Goal: Task Accomplishment & Management: Manage account settings

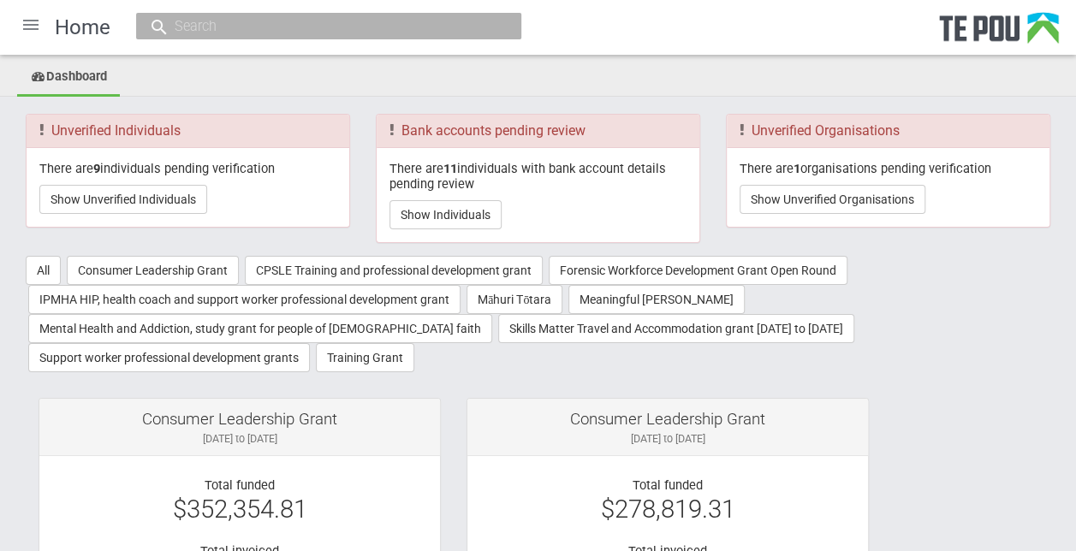
click at [33, 17] on div at bounding box center [30, 24] width 41 height 41
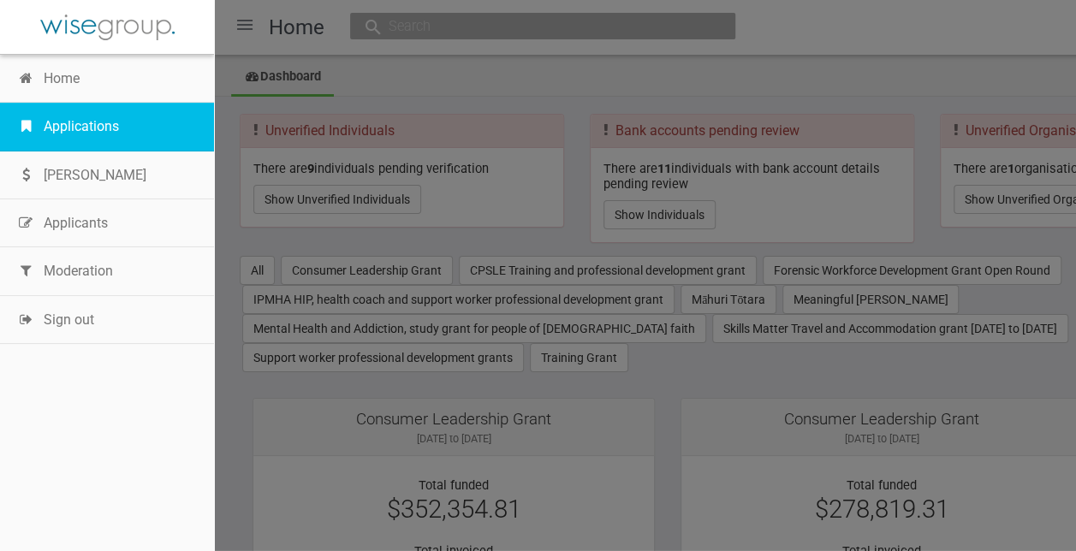
click at [68, 125] on link "Applications" at bounding box center [107, 127] width 214 height 48
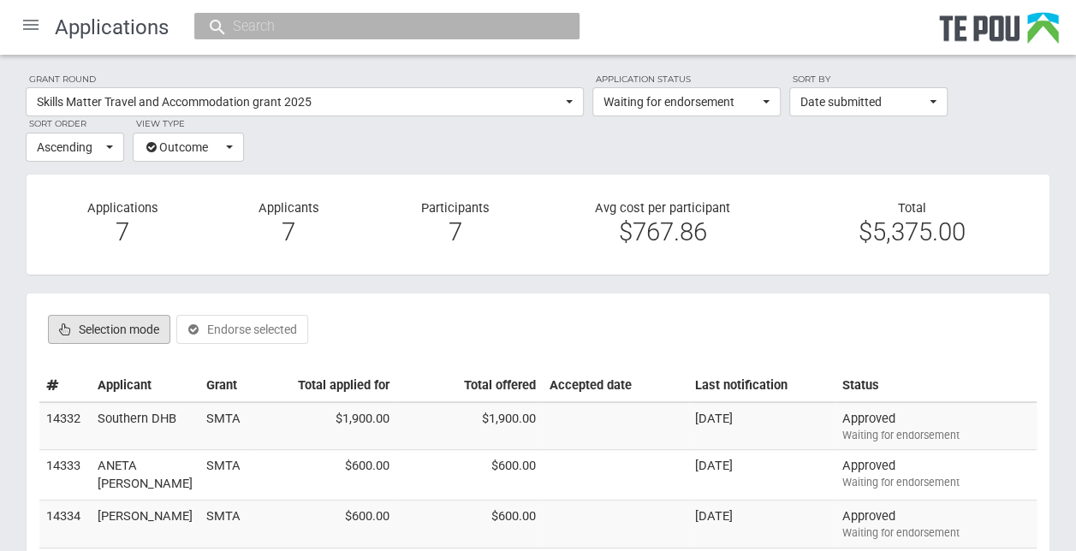
click at [140, 325] on label "Selection mode" at bounding box center [109, 329] width 122 height 29
checkbox input "true"
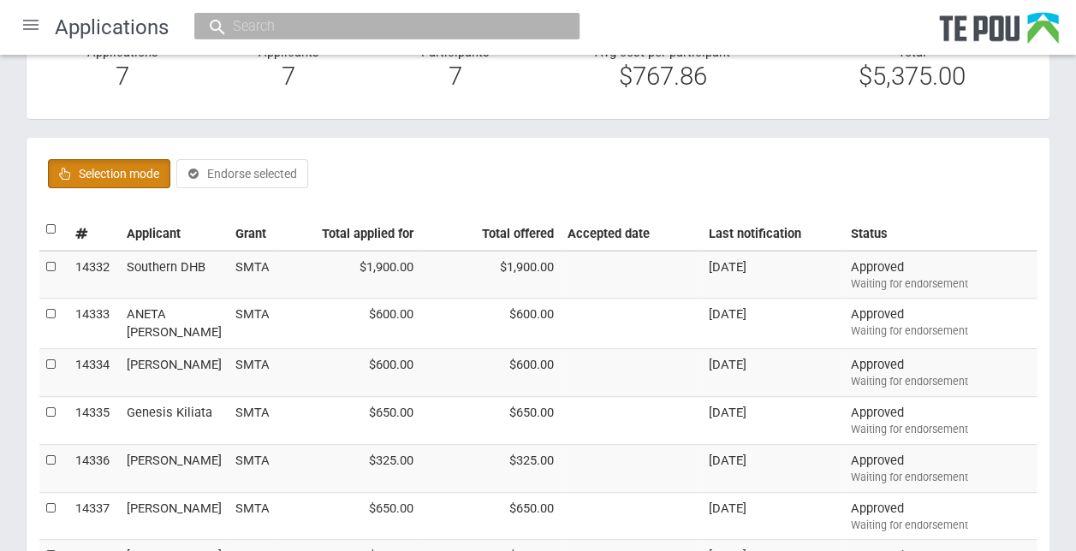
scroll to position [173, 0]
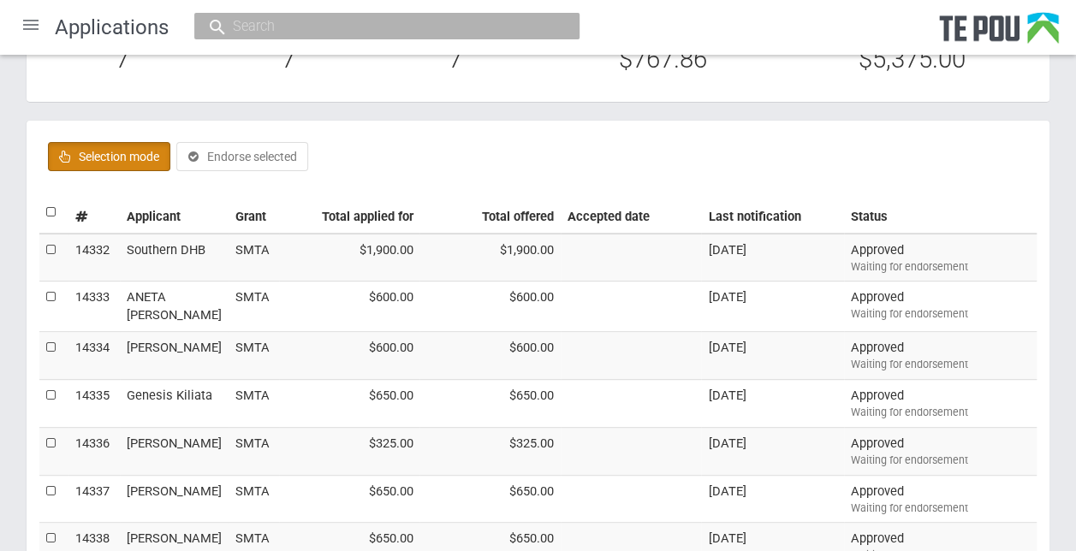
click at [47, 210] on label at bounding box center [52, 213] width 12 height 18
click at [46, 204] on input "checkbox" at bounding box center [45, 203] width 1 height 1
checkbox input "true"
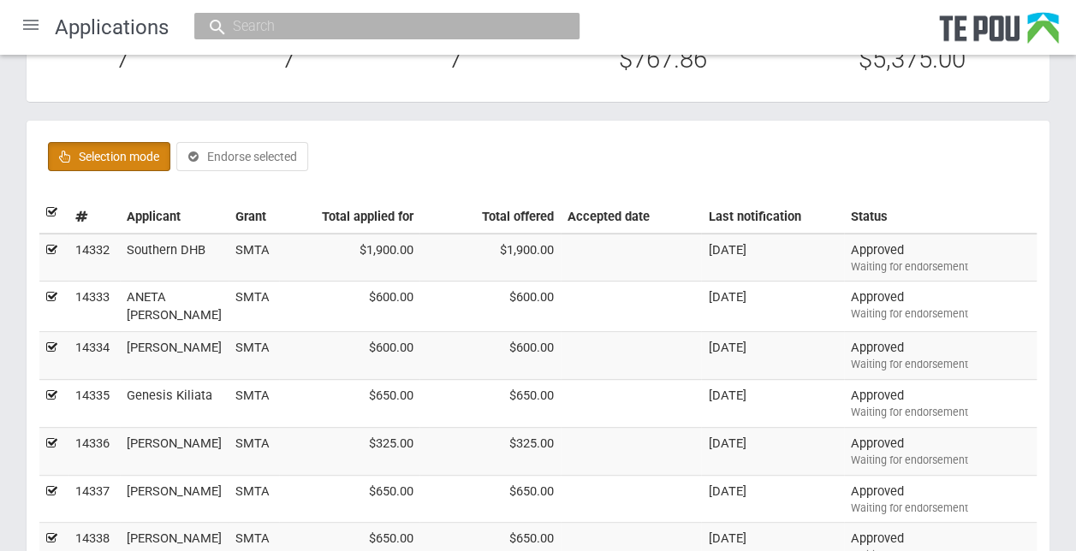
checkbox input "true"
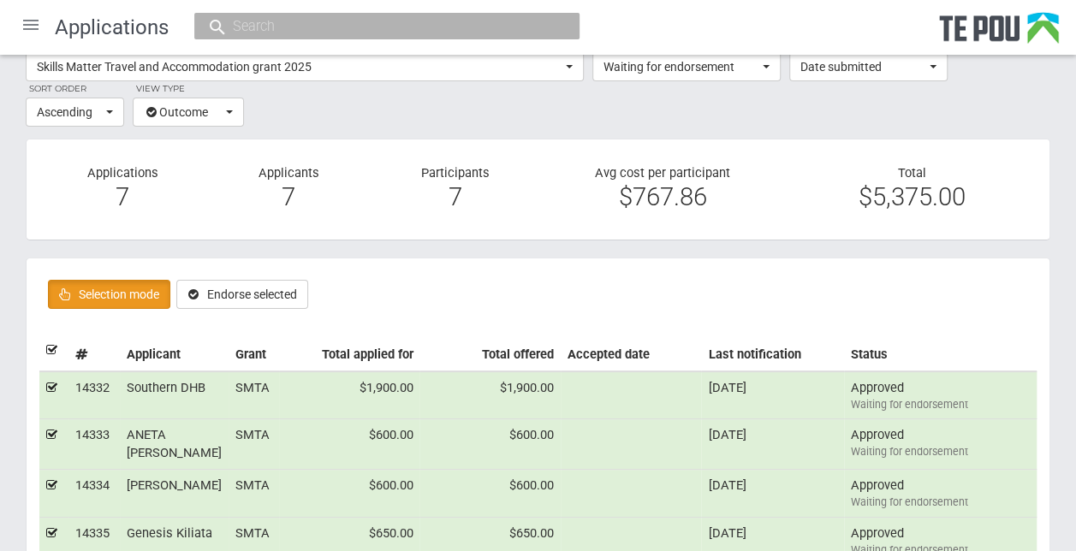
scroll to position [22, 0]
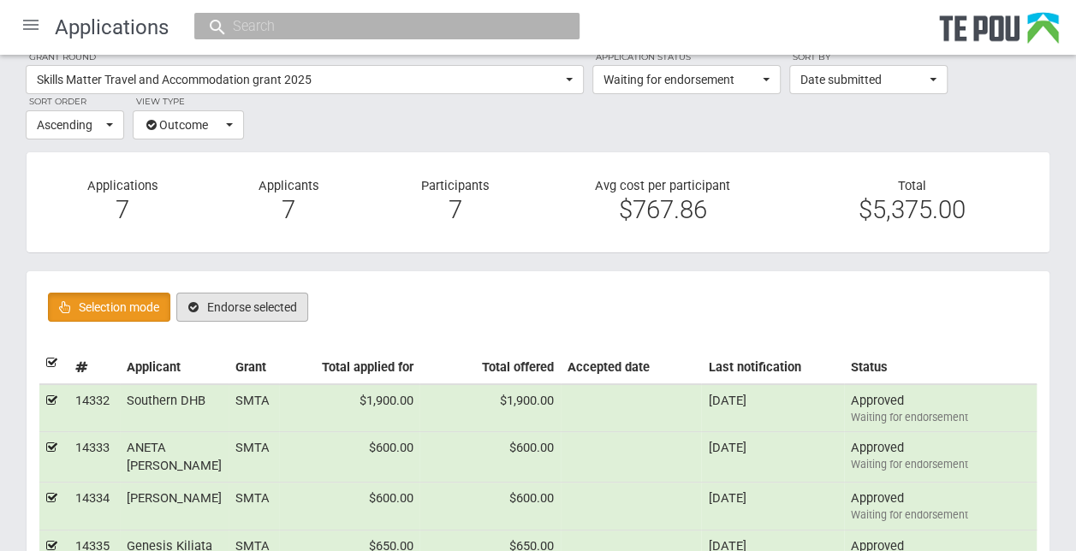
click at [286, 302] on button "Endorse selected" at bounding box center [242, 307] width 132 height 29
checkbox input "false"
